Goal: Transaction & Acquisition: Purchase product/service

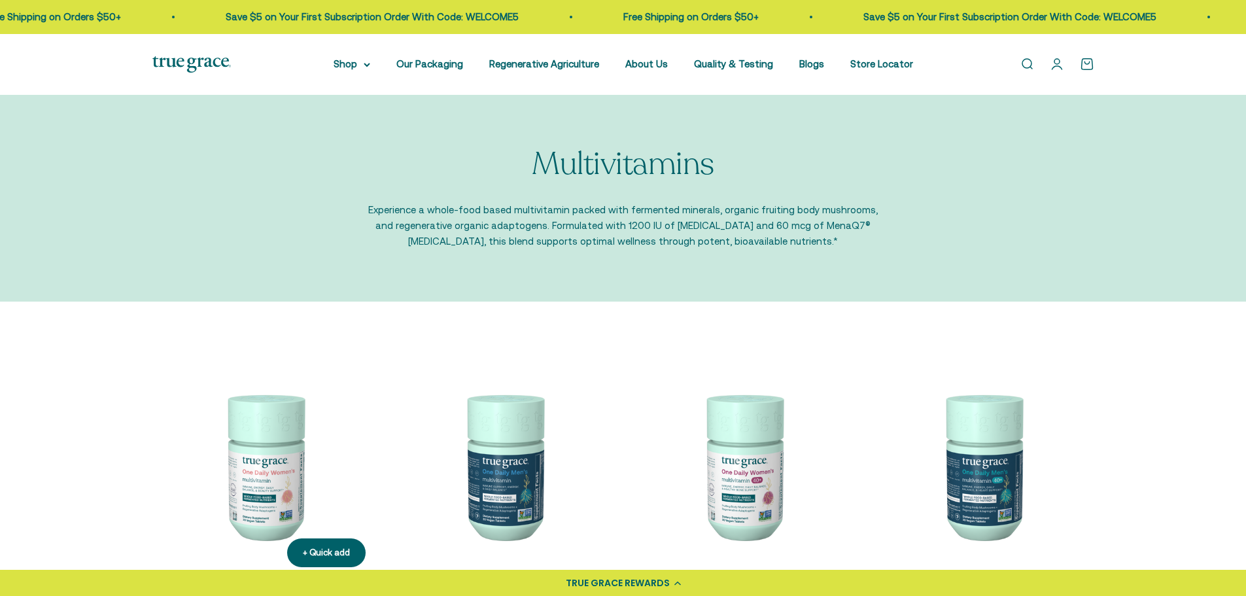
click at [262, 490] on img at bounding box center [264, 466] width 224 height 224
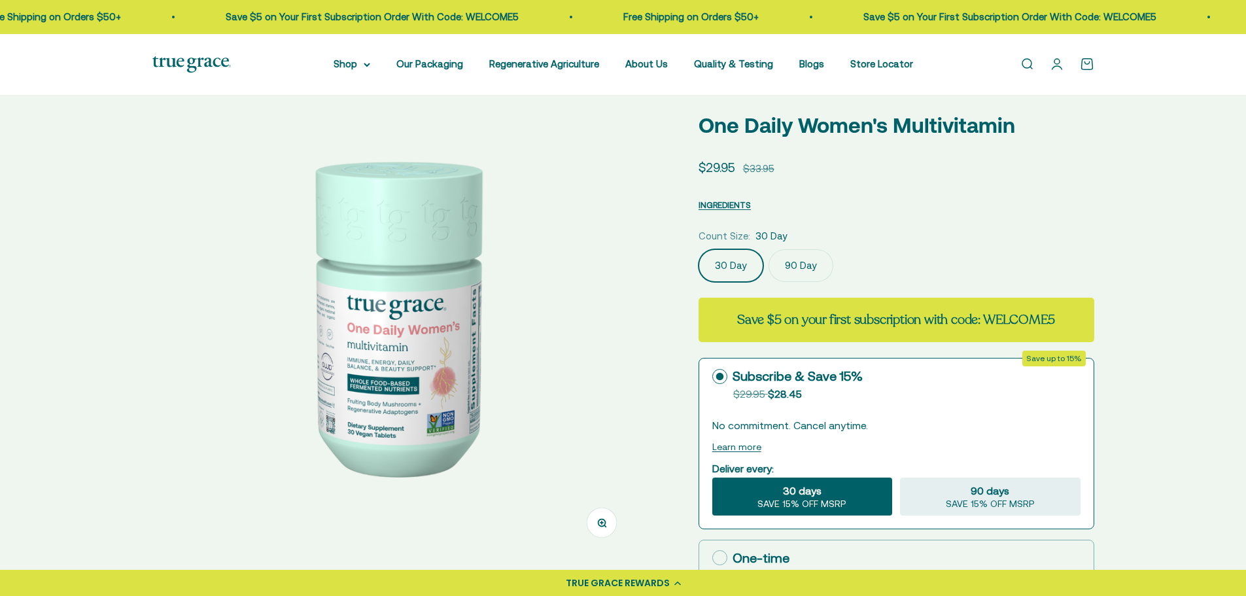
scroll to position [131, 0]
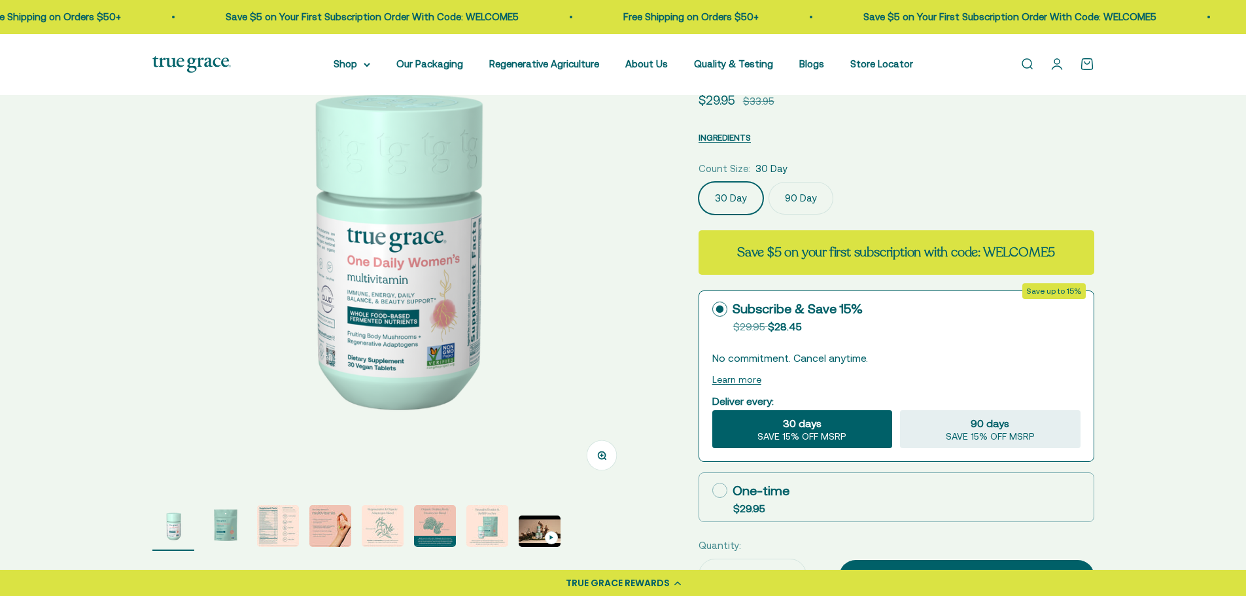
click at [271, 530] on img "Go to item 3" at bounding box center [278, 526] width 42 height 42
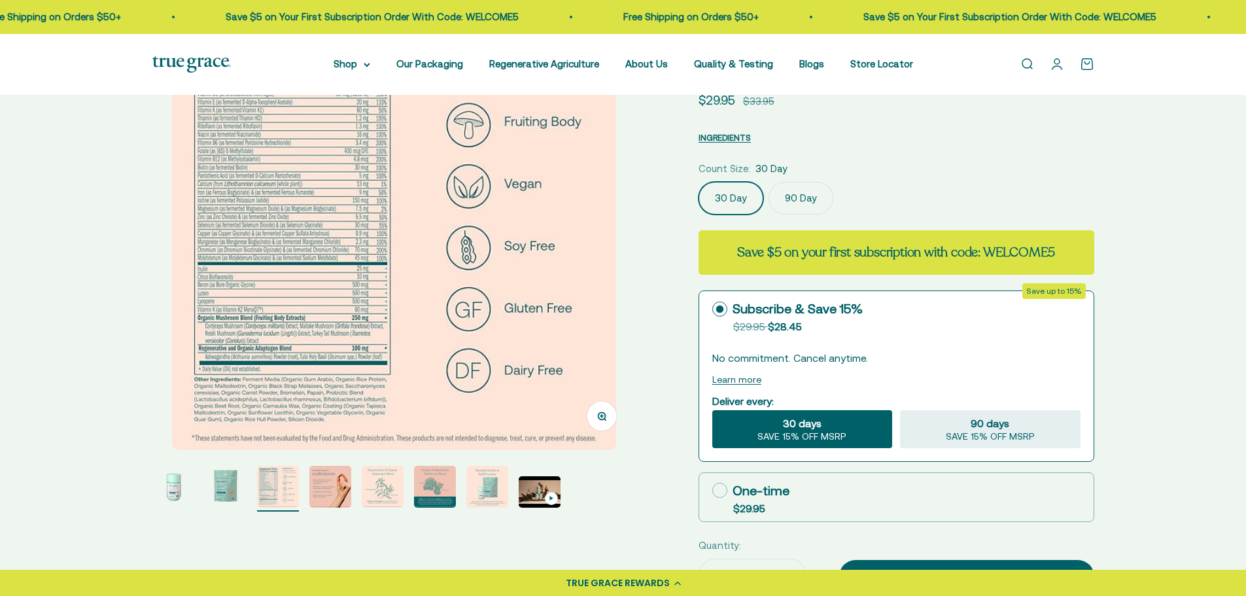
scroll to position [65, 0]
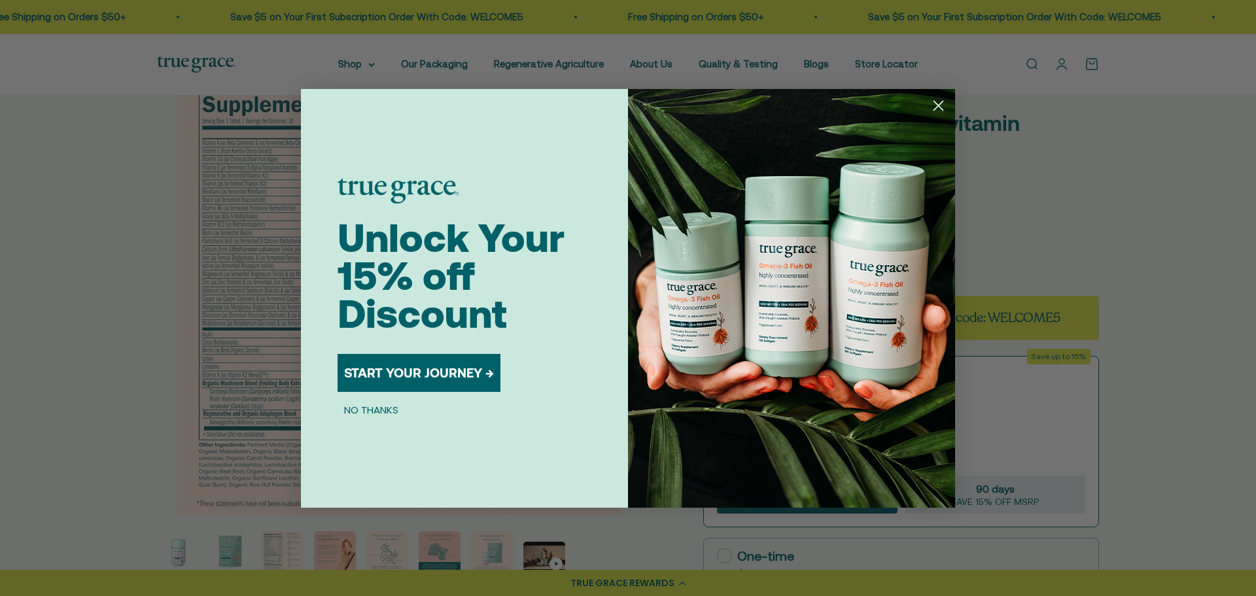
click at [938, 108] on circle "Close dialog" at bounding box center [939, 105] width 22 height 22
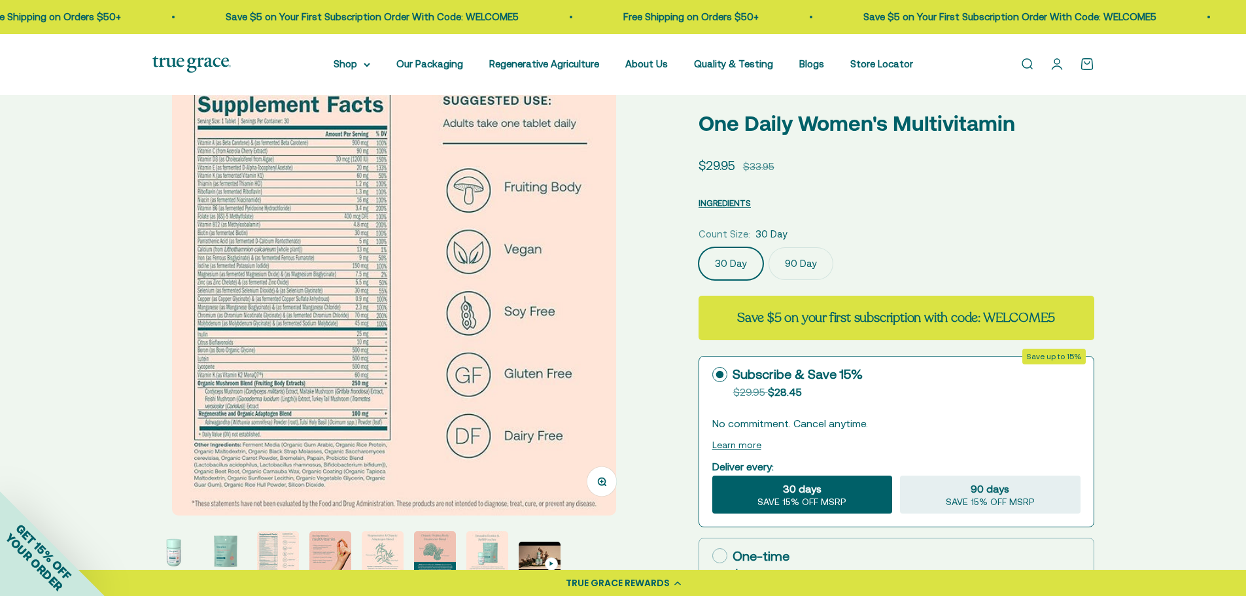
click at [611, 480] on button "Zoom" at bounding box center [601, 480] width 29 height 29
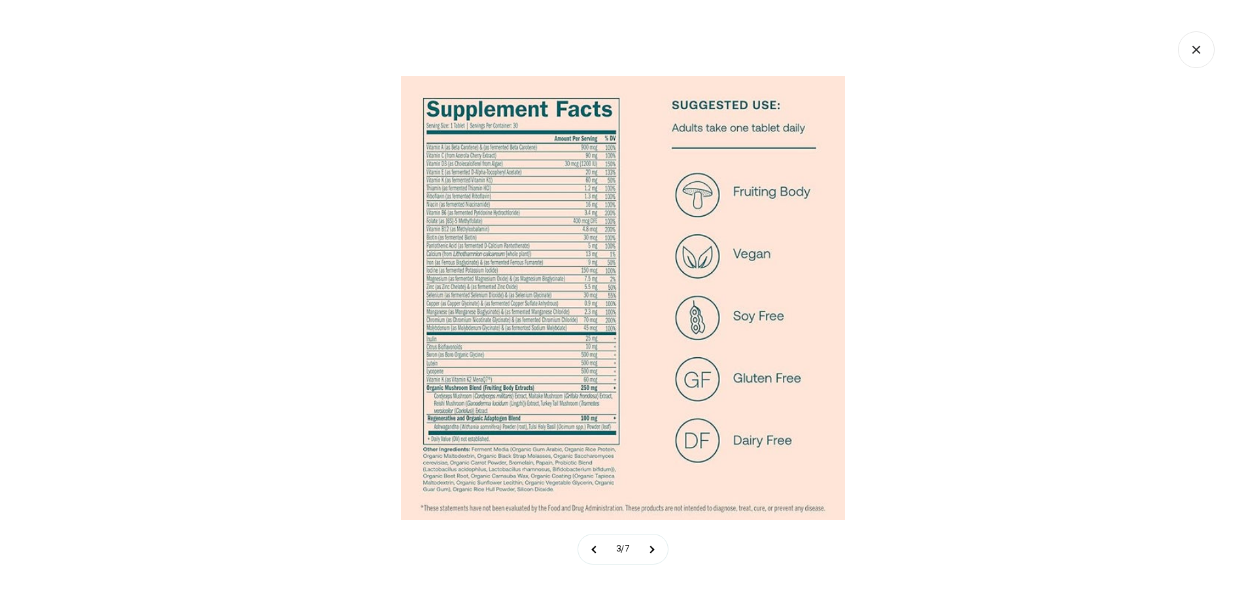
click at [466, 126] on img at bounding box center [623, 298] width 444 height 444
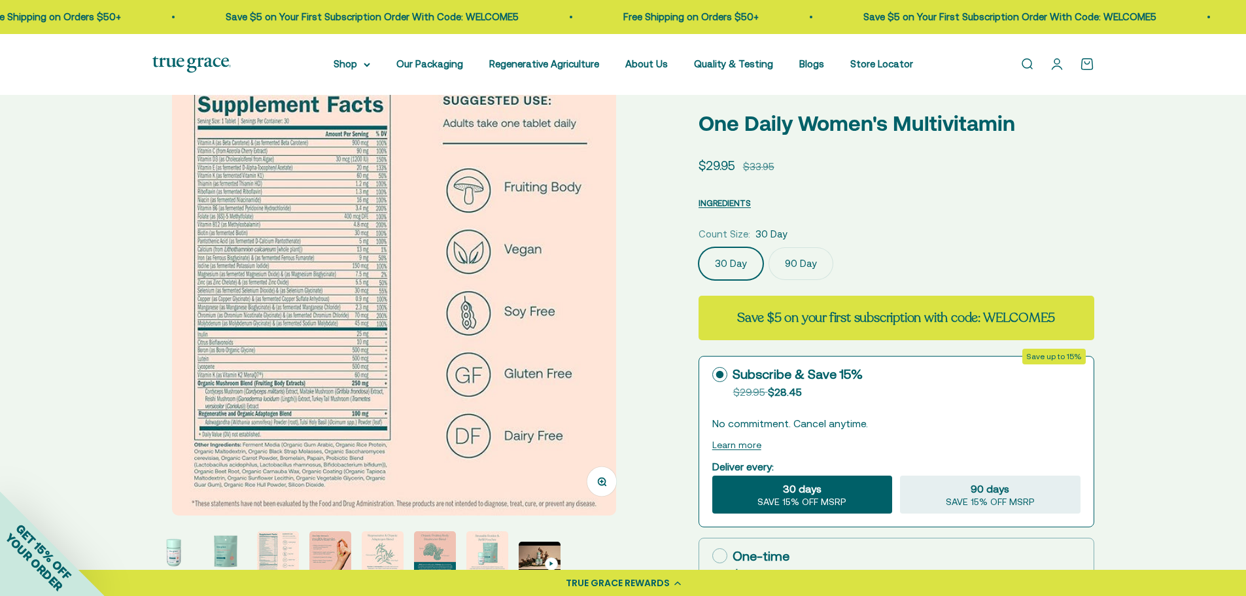
click at [602, 487] on button "Zoom" at bounding box center [601, 480] width 29 height 29
